Goal: Information Seeking & Learning: Learn about a topic

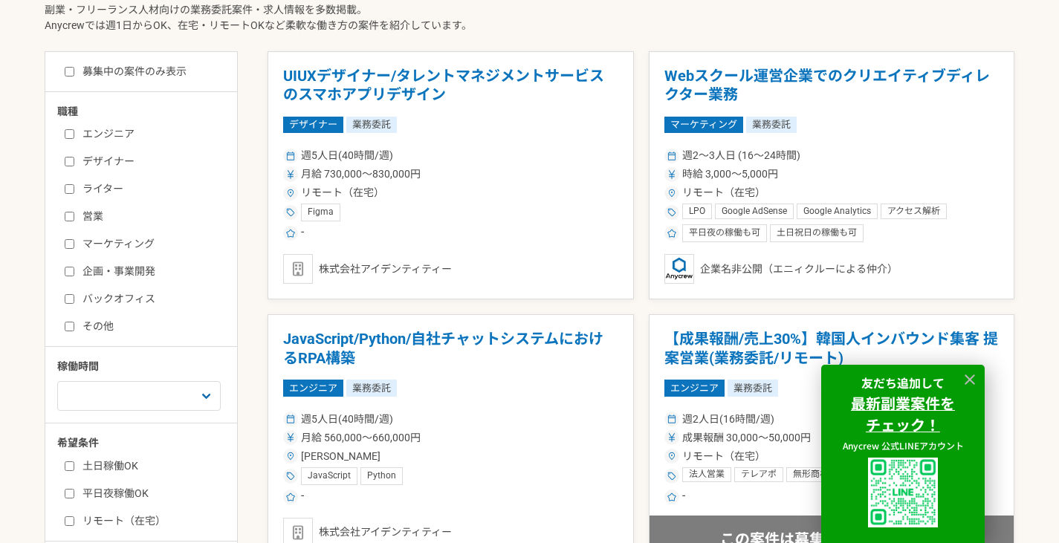
scroll to position [406, 0]
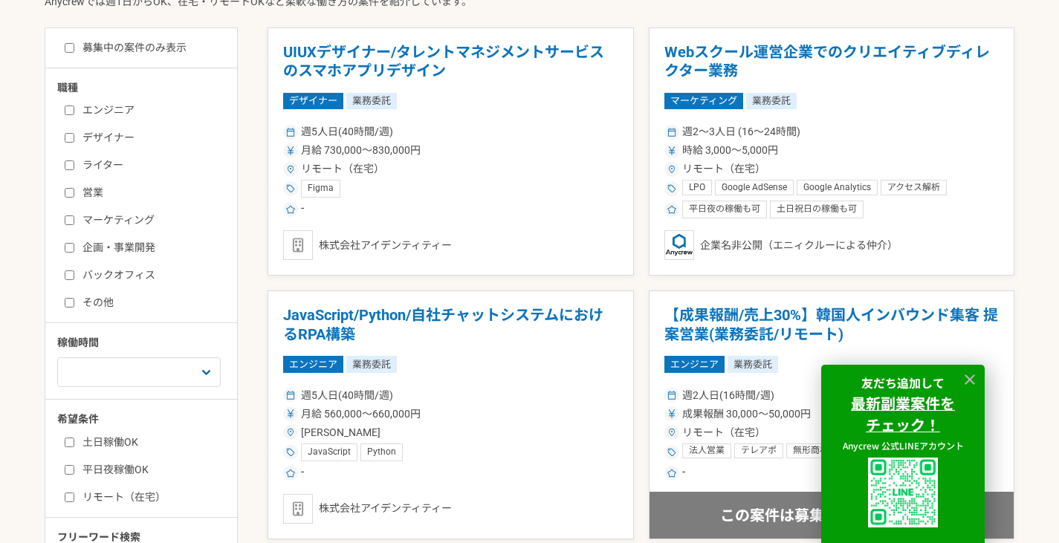
click at [94, 195] on label "営業" at bounding box center [150, 193] width 171 height 16
click at [74, 195] on input "営業" at bounding box center [70, 193] width 10 height 10
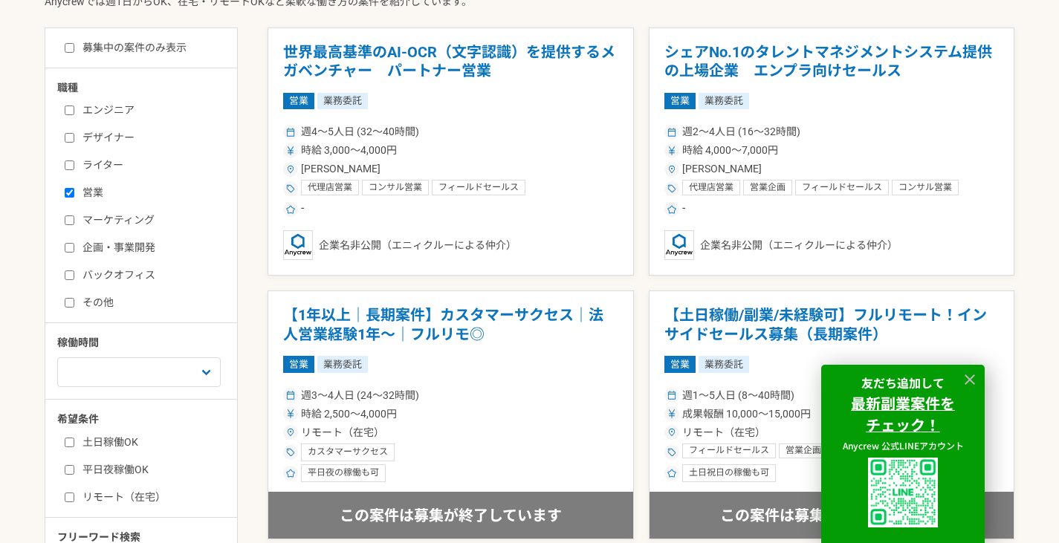
click at [94, 195] on label "営業" at bounding box center [150, 193] width 171 height 16
click at [74, 195] on input "営業" at bounding box center [70, 193] width 10 height 10
checkbox input "false"
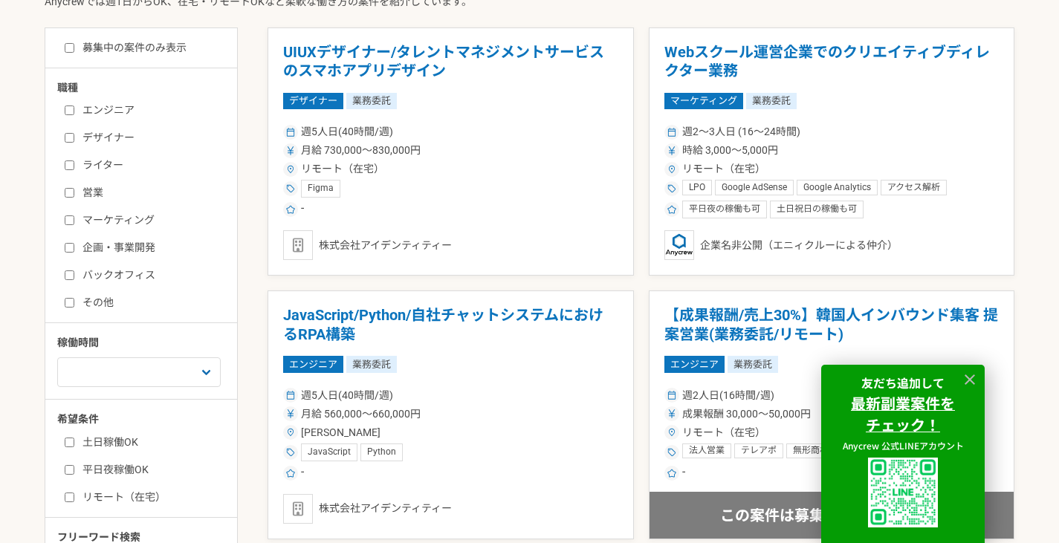
click at [111, 283] on div "エンジニア デザイナー ライター 営業 マーケティング 企画・事業開発 バックオフィス その他" at bounding box center [146, 204] width 178 height 213
click at [123, 277] on label "バックオフィス" at bounding box center [150, 276] width 171 height 16
click at [74, 277] on input "バックオフィス" at bounding box center [70, 275] width 10 height 10
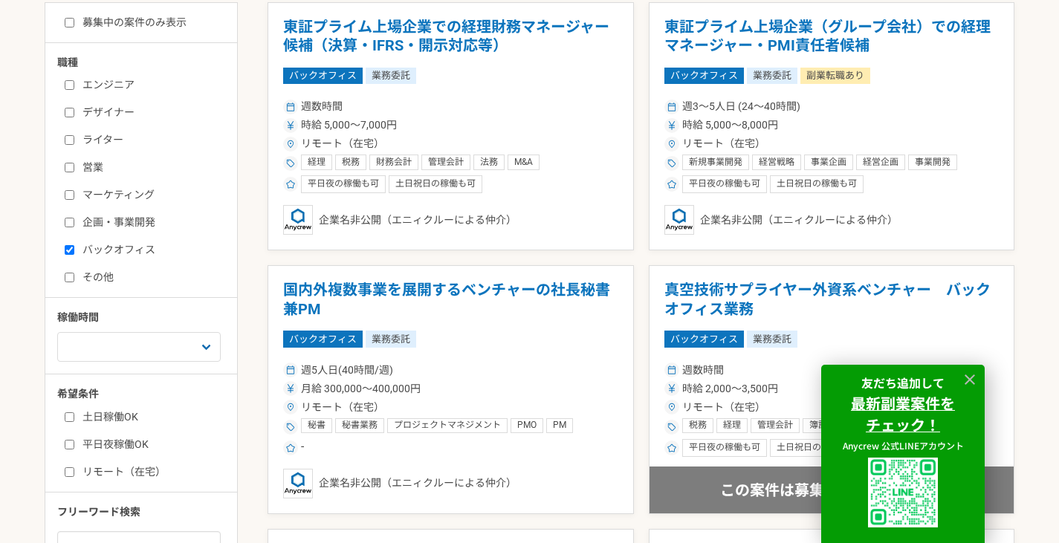
scroll to position [438, 0]
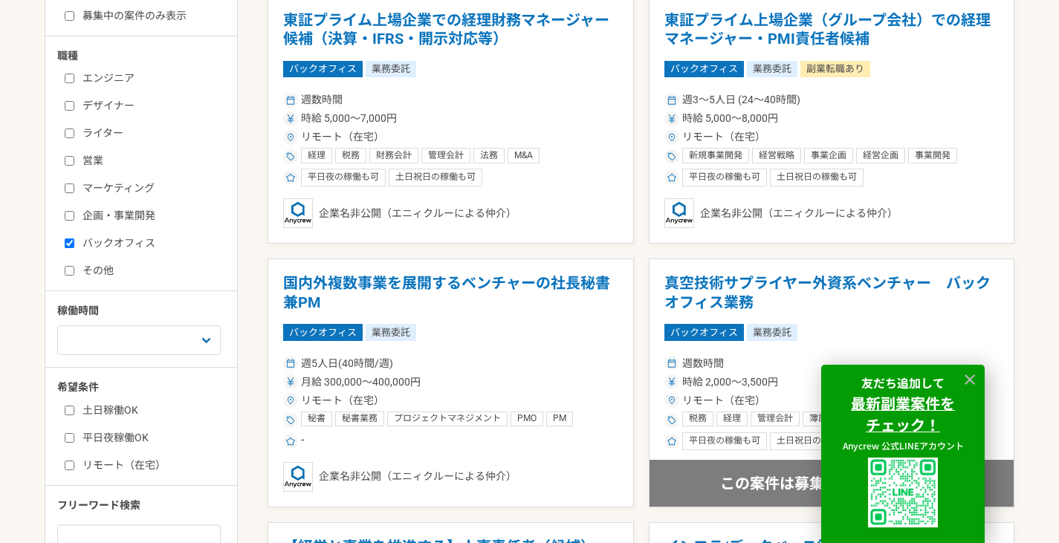
click at [92, 236] on label "バックオフィス" at bounding box center [150, 244] width 171 height 16
click at [74, 239] on input "バックオフィス" at bounding box center [70, 244] width 10 height 10
checkbox input "false"
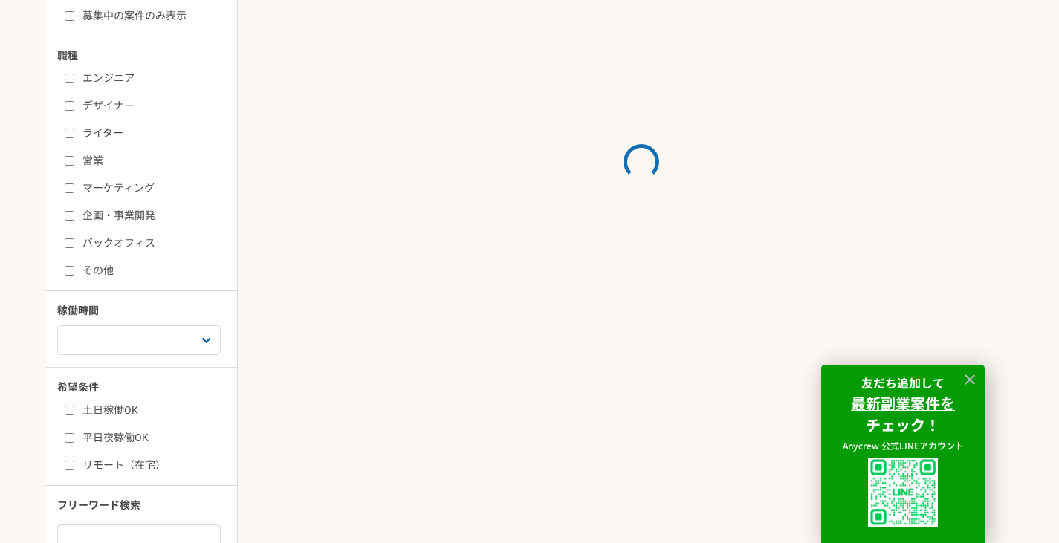
click at [91, 163] on label "営業" at bounding box center [150, 161] width 171 height 16
click at [74, 163] on input "営業" at bounding box center [70, 161] width 10 height 10
checkbox input "true"
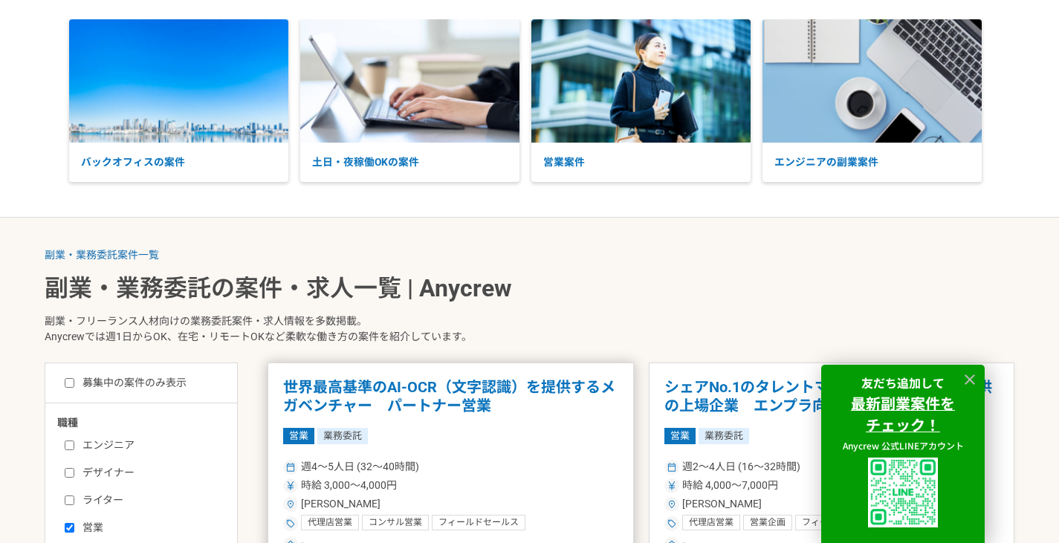
scroll to position [349, 0]
